Goal: Navigation & Orientation: Find specific page/section

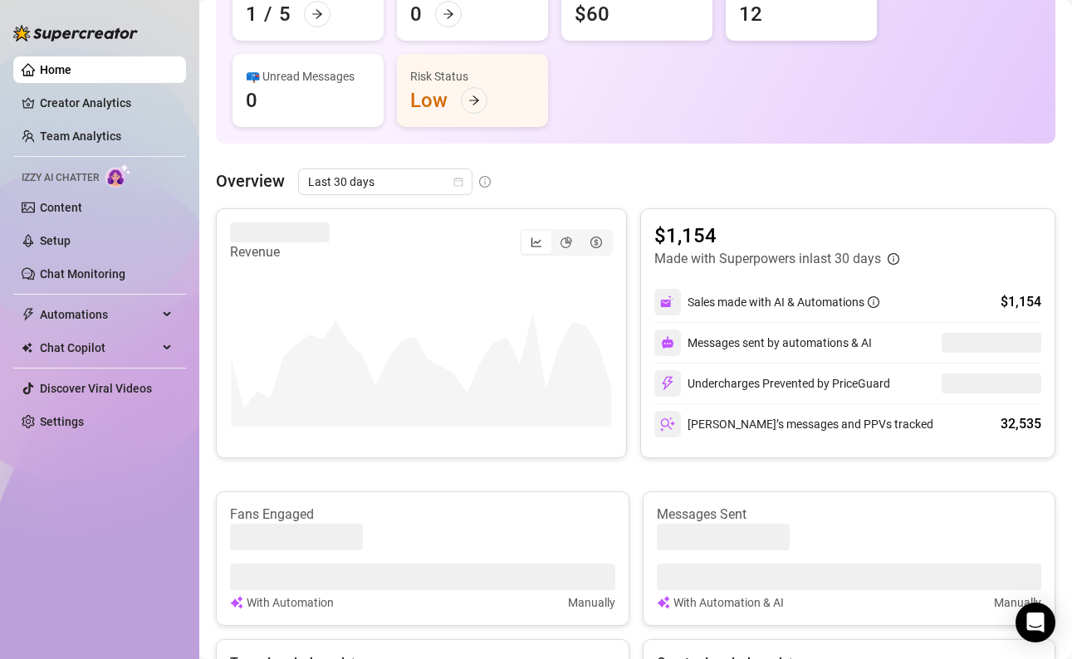
scroll to position [228, 0]
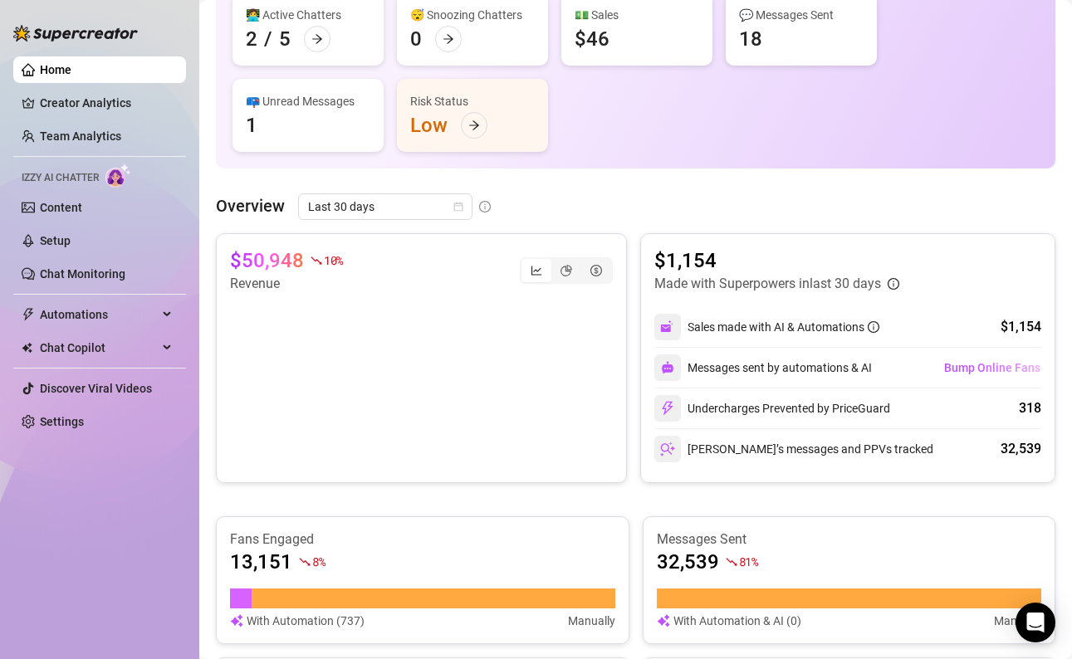
scroll to position [206, 0]
